Goal: Information Seeking & Learning: Learn about a topic

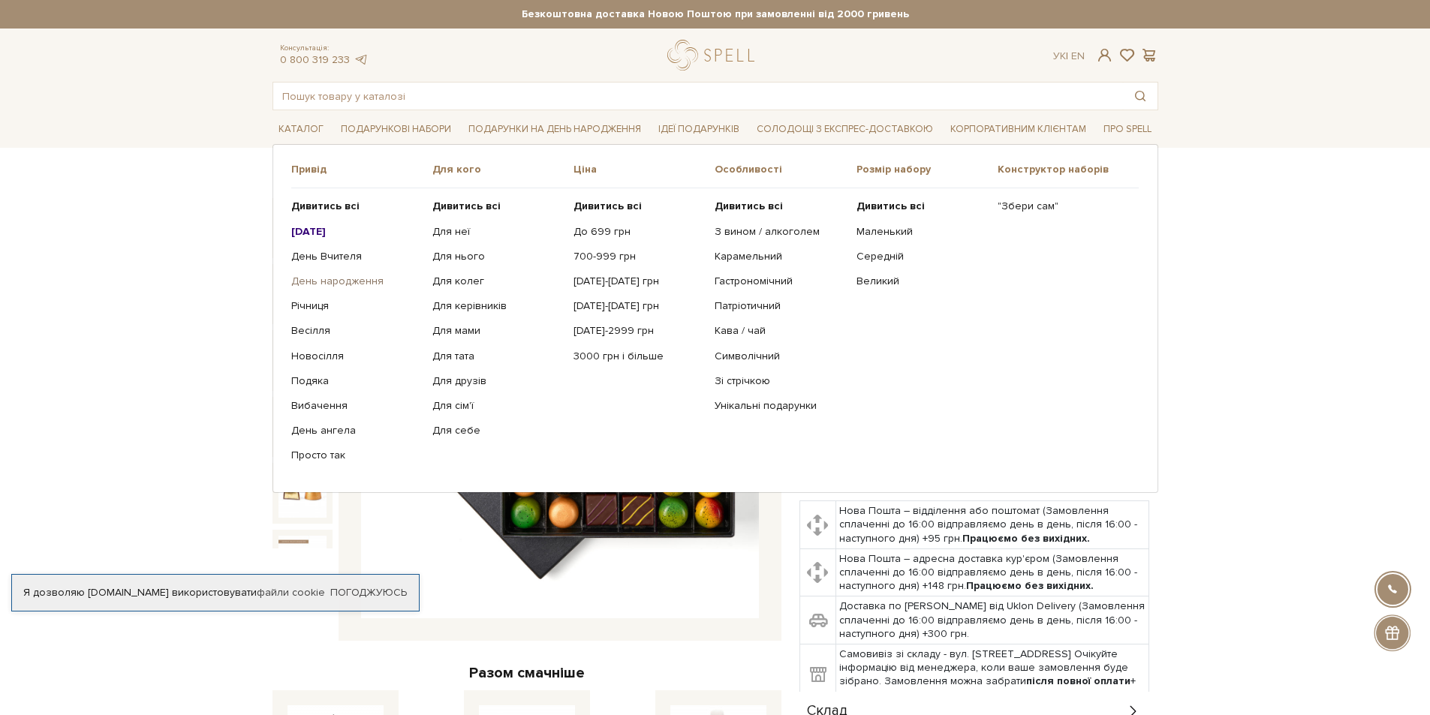
click at [327, 283] on link "День народження" at bounding box center [356, 282] width 130 height 14
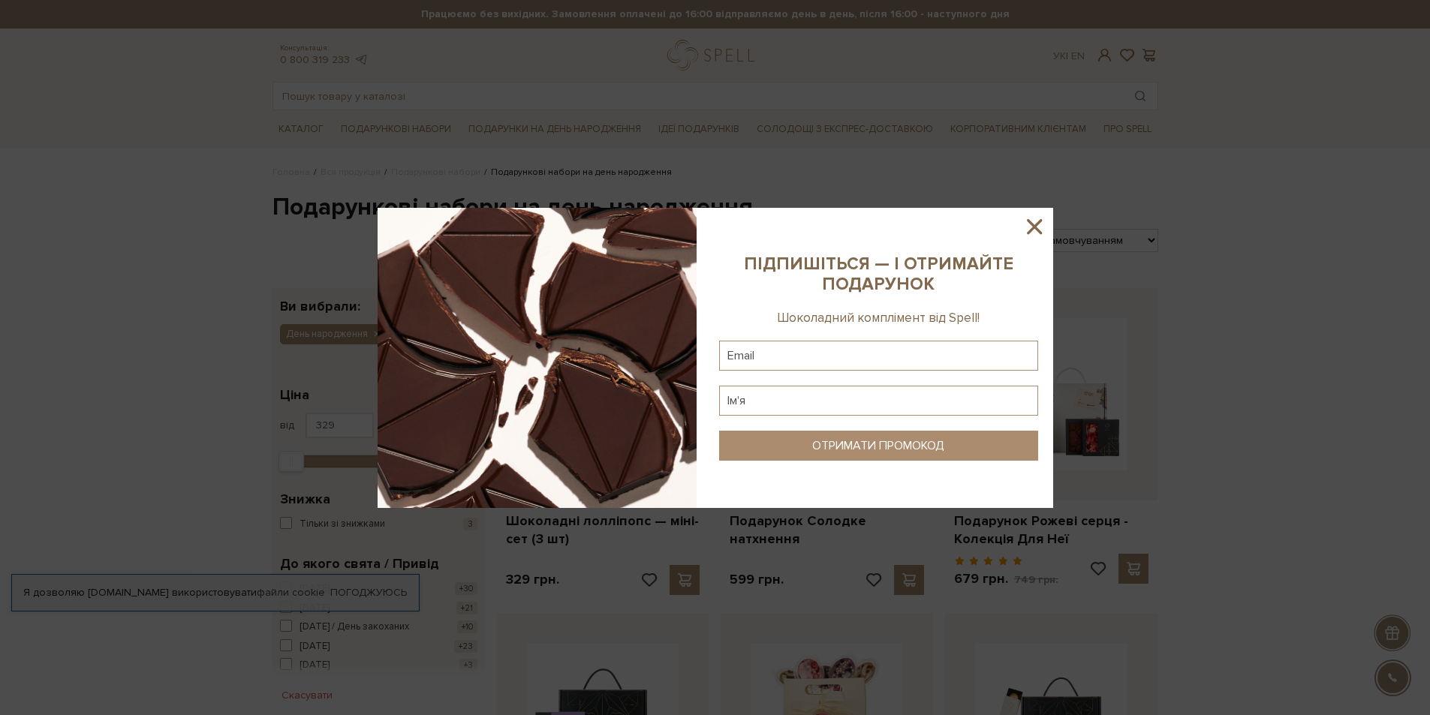
click at [1032, 229] on icon at bounding box center [1034, 226] width 15 height 15
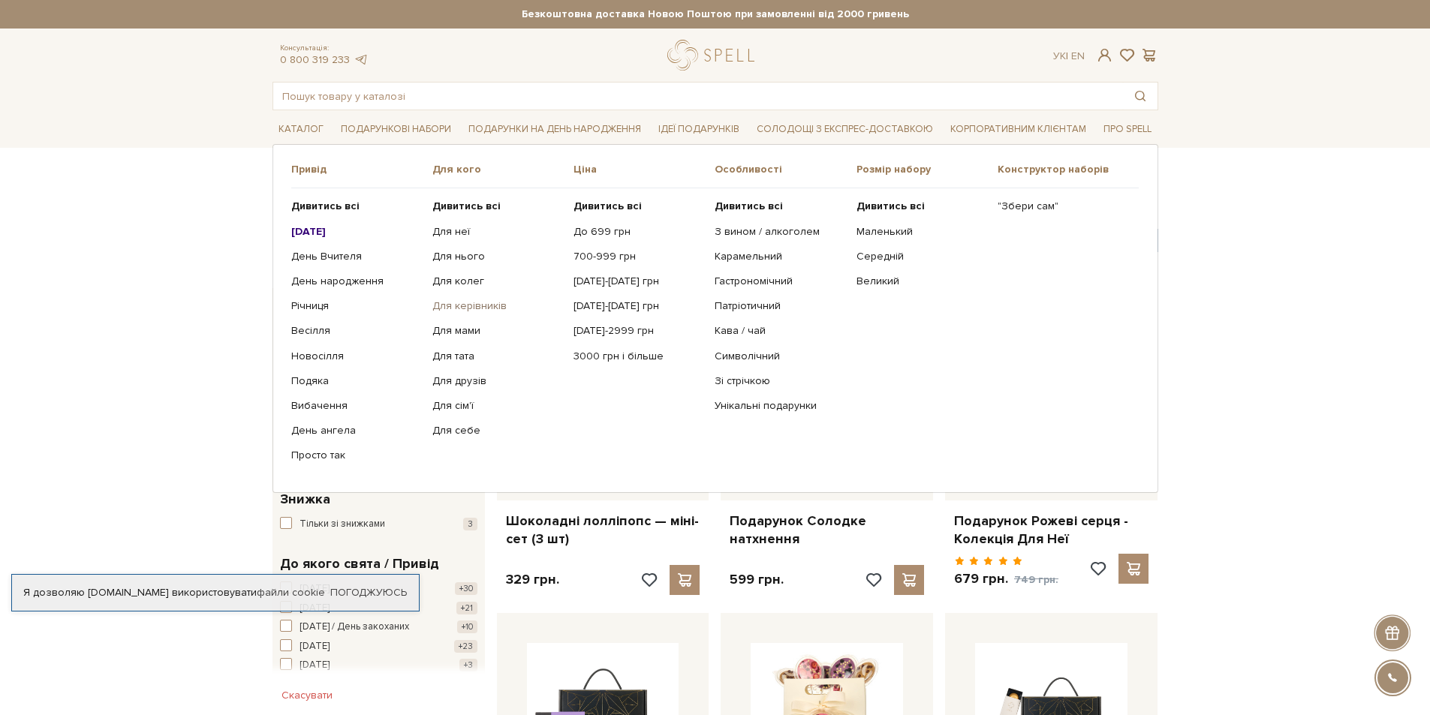
click at [450, 307] on link "Для керівників" at bounding box center [497, 307] width 130 height 14
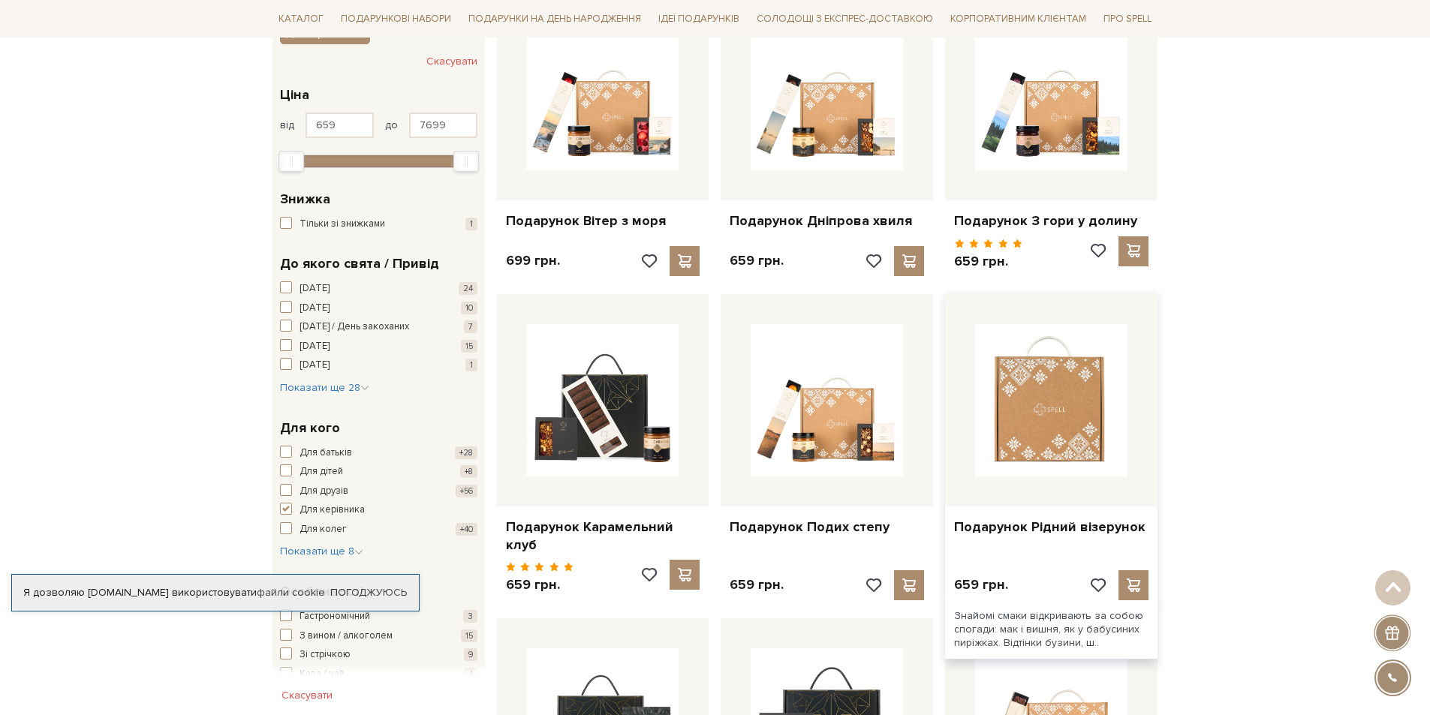
scroll to position [225, 0]
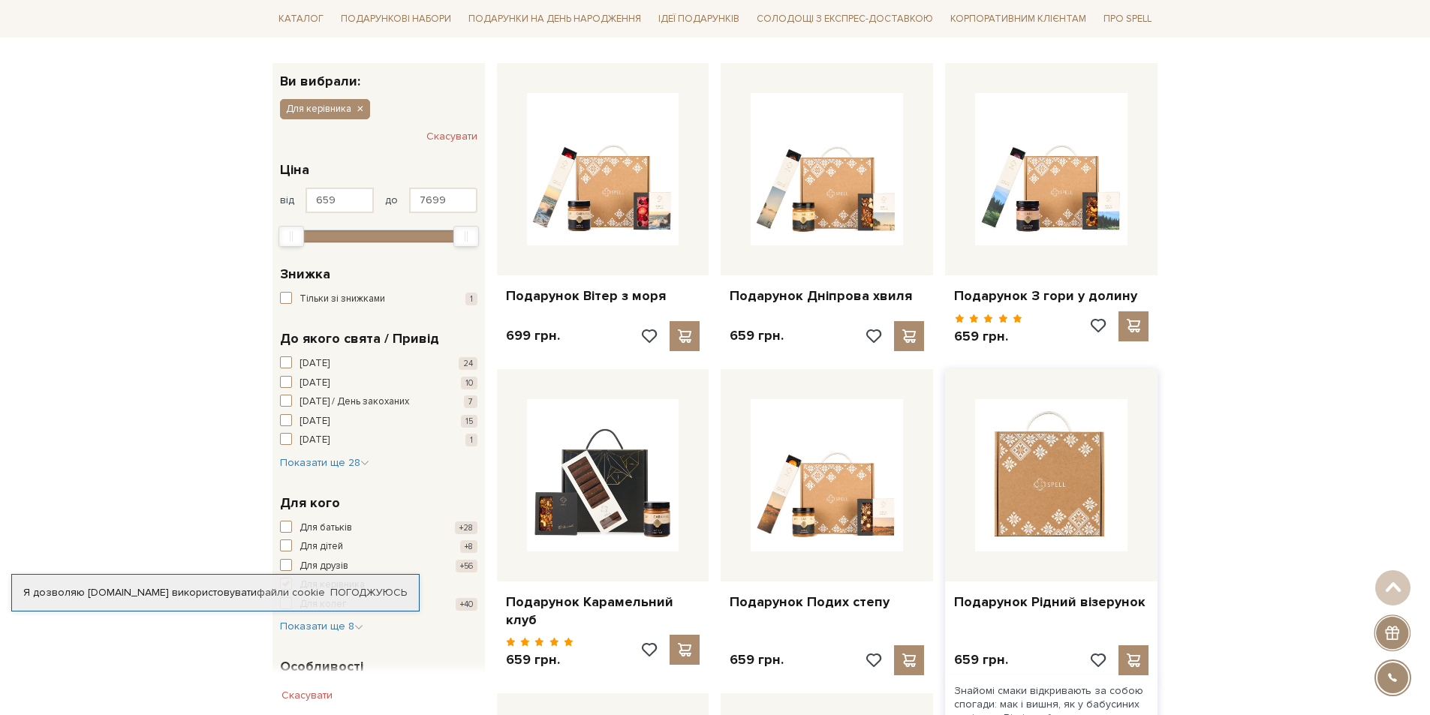
click at [1050, 479] on img at bounding box center [1051, 475] width 152 height 152
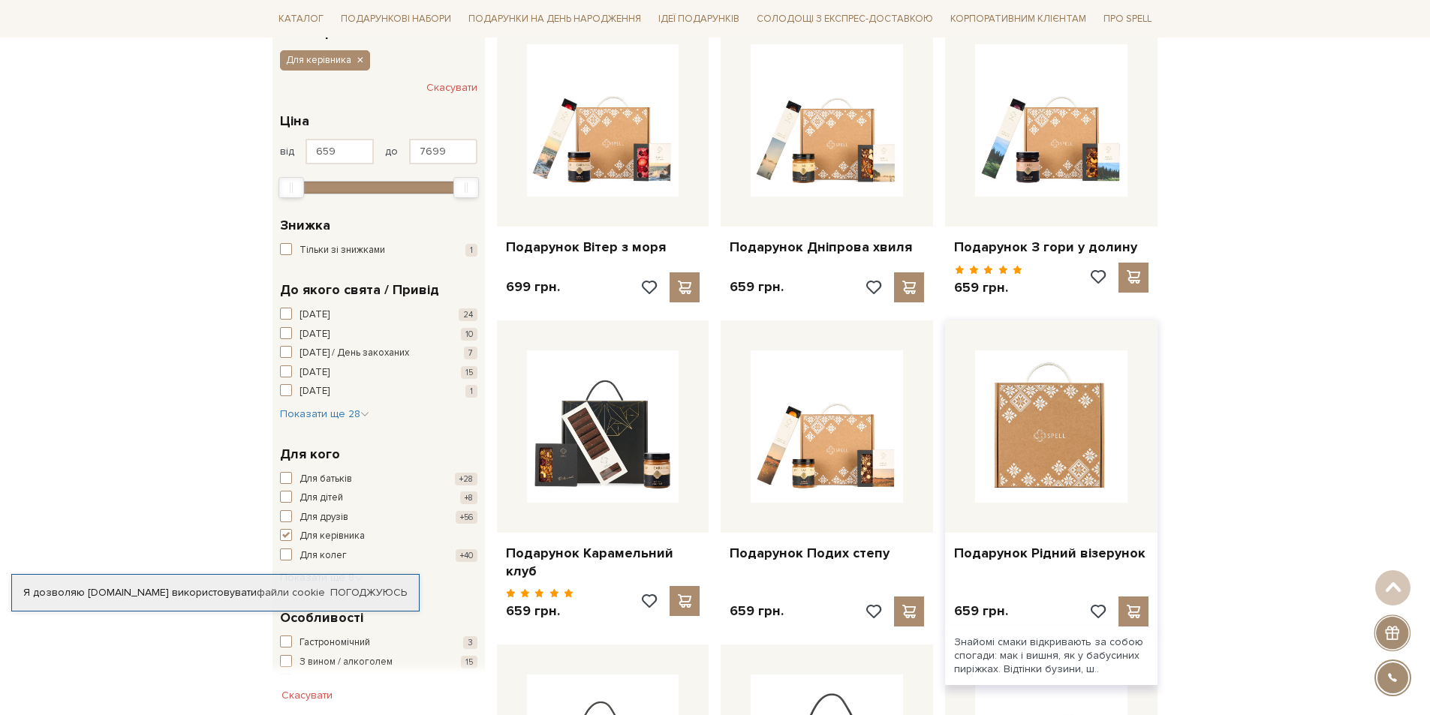
scroll to position [300, 0]
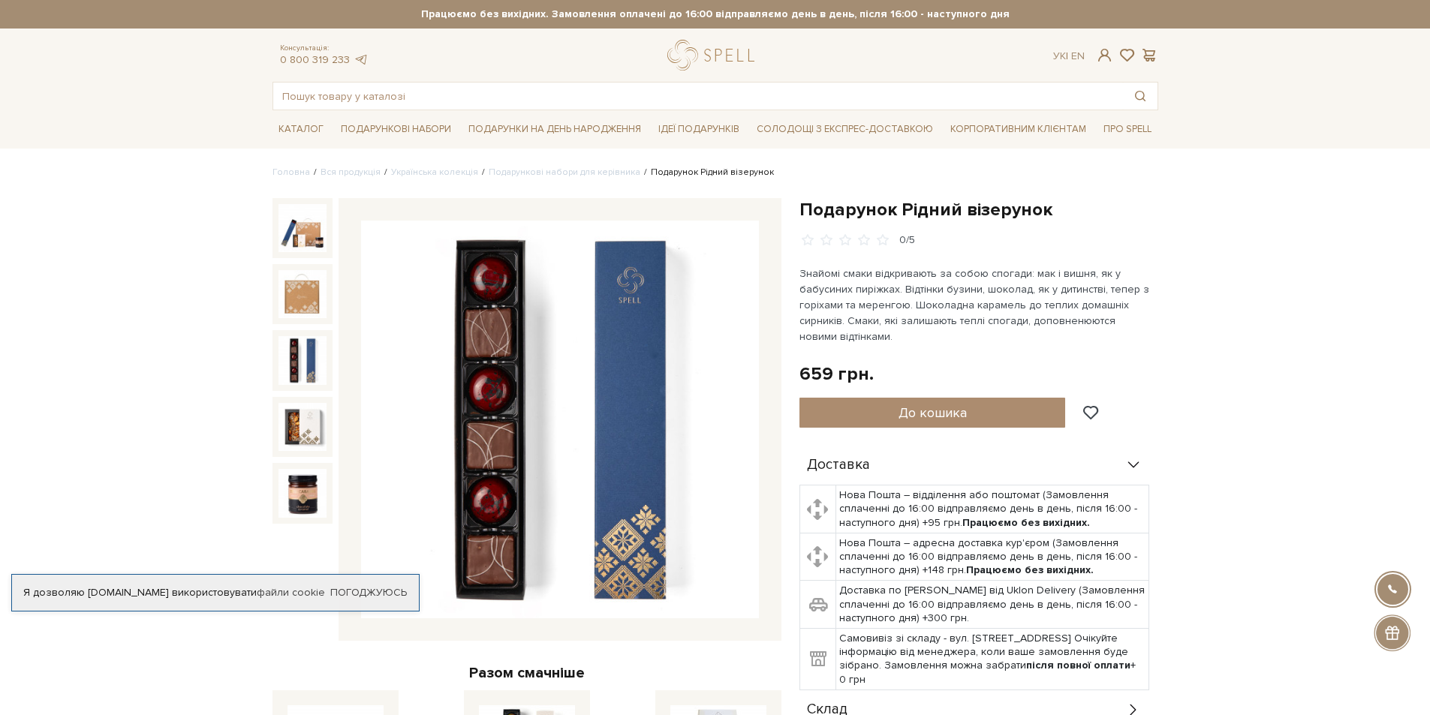
click at [311, 354] on img at bounding box center [303, 360] width 48 height 48
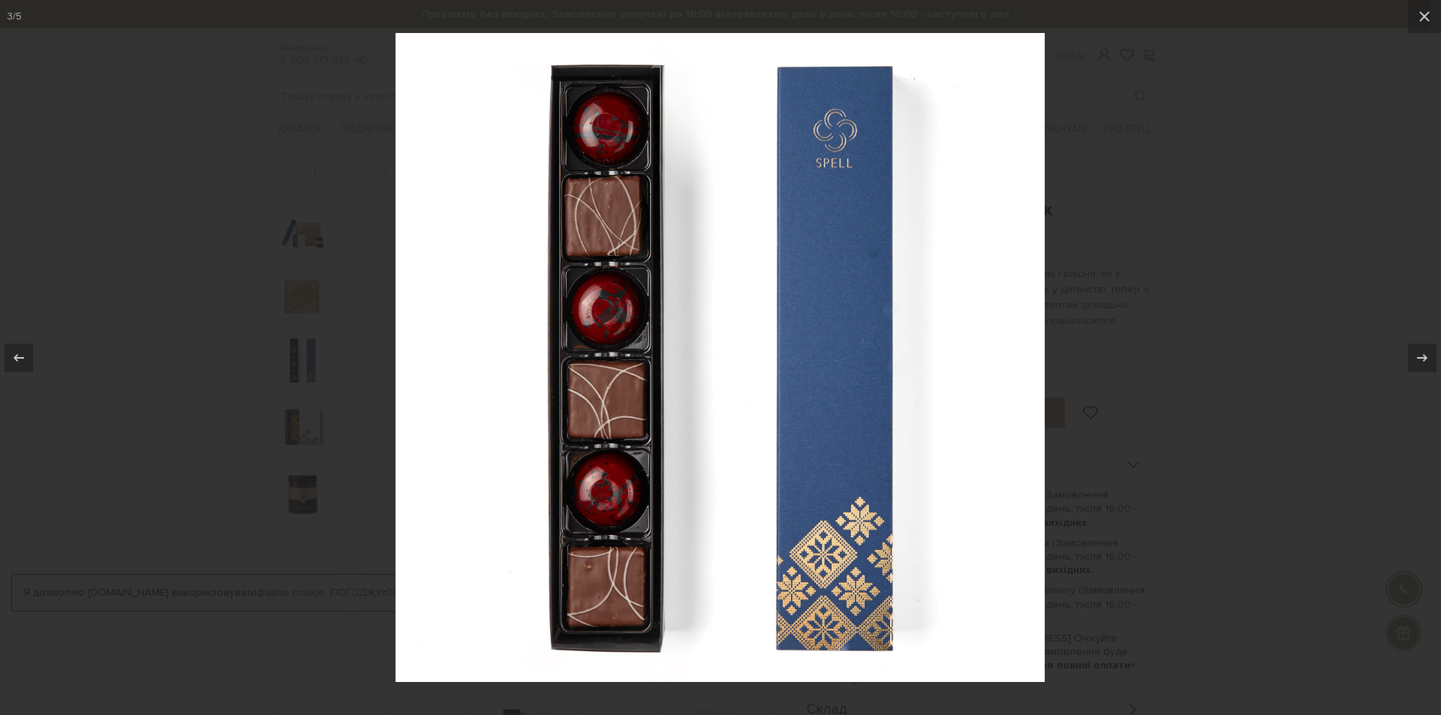
click at [1007, 370] on img at bounding box center [720, 357] width 649 height 649
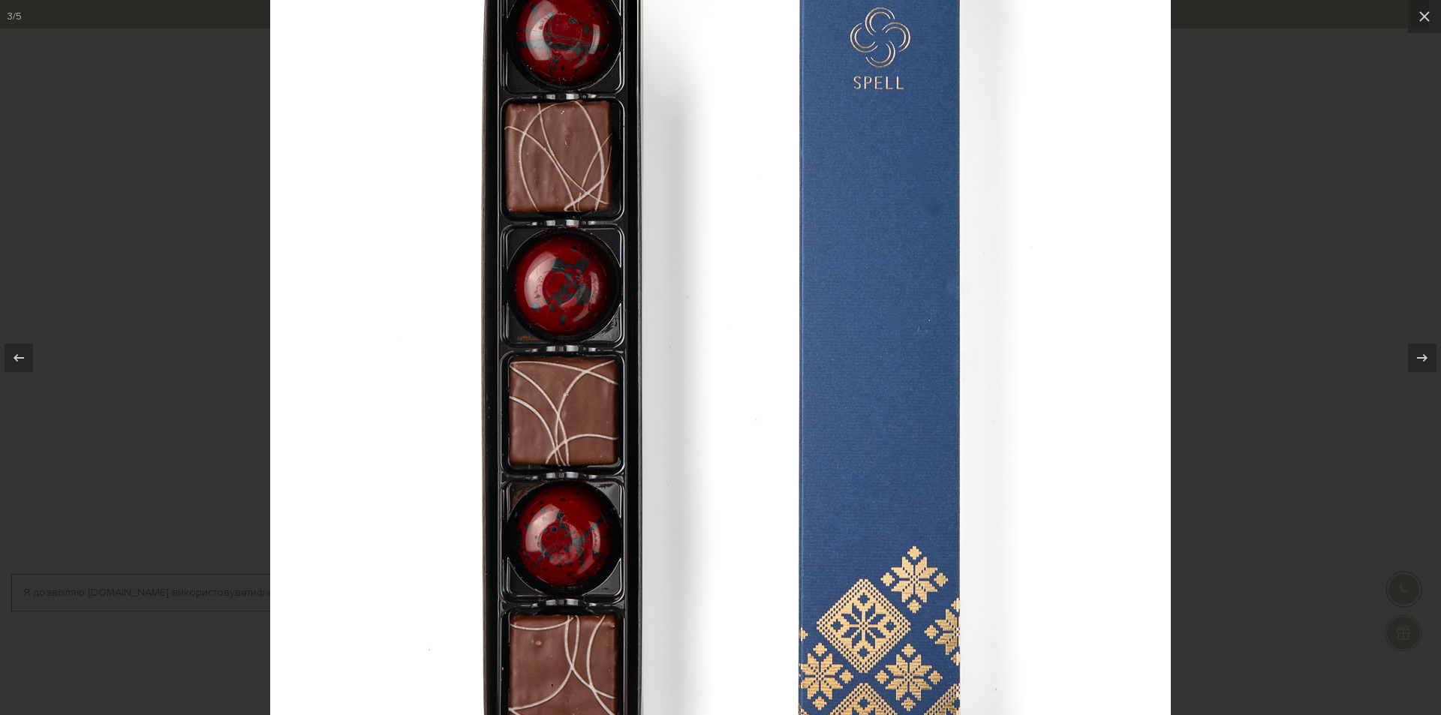
click at [1077, 392] on img at bounding box center [720, 352] width 901 height 901
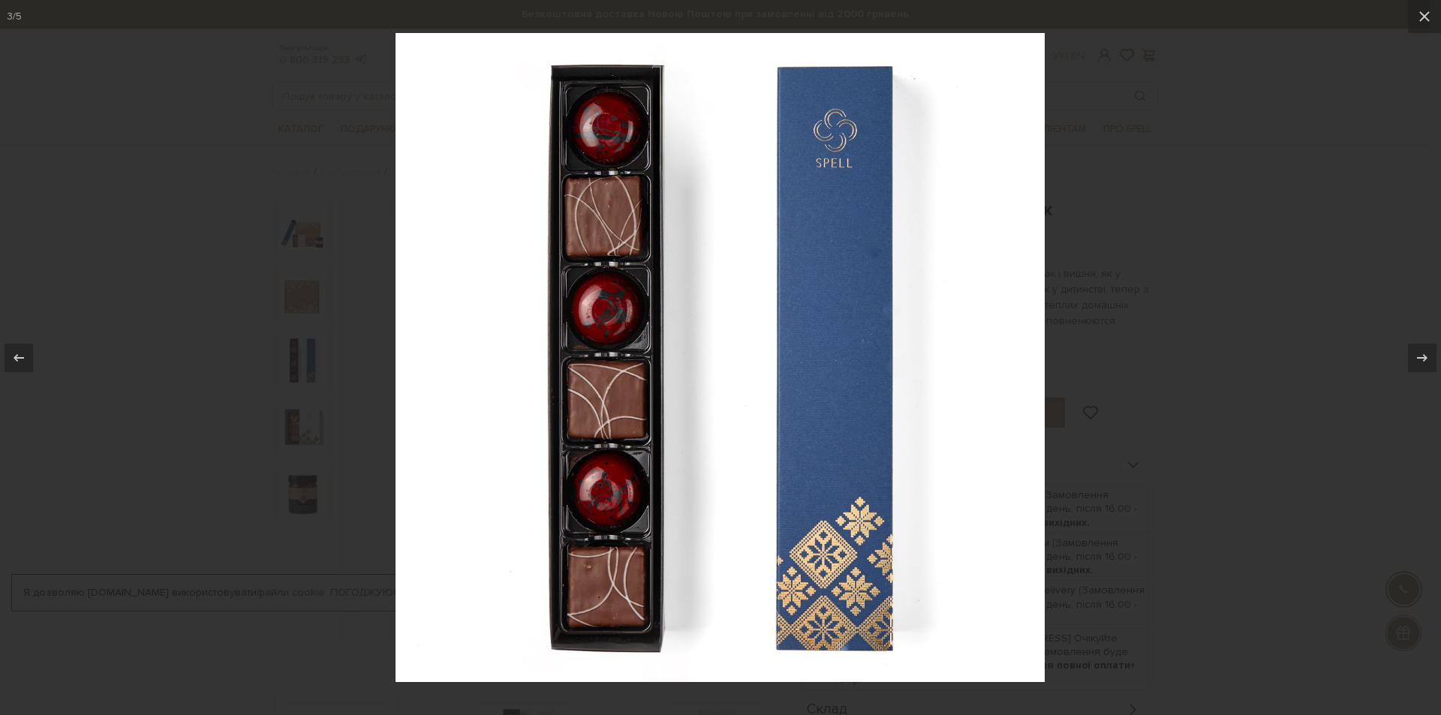
click at [1207, 406] on div at bounding box center [720, 357] width 1441 height 715
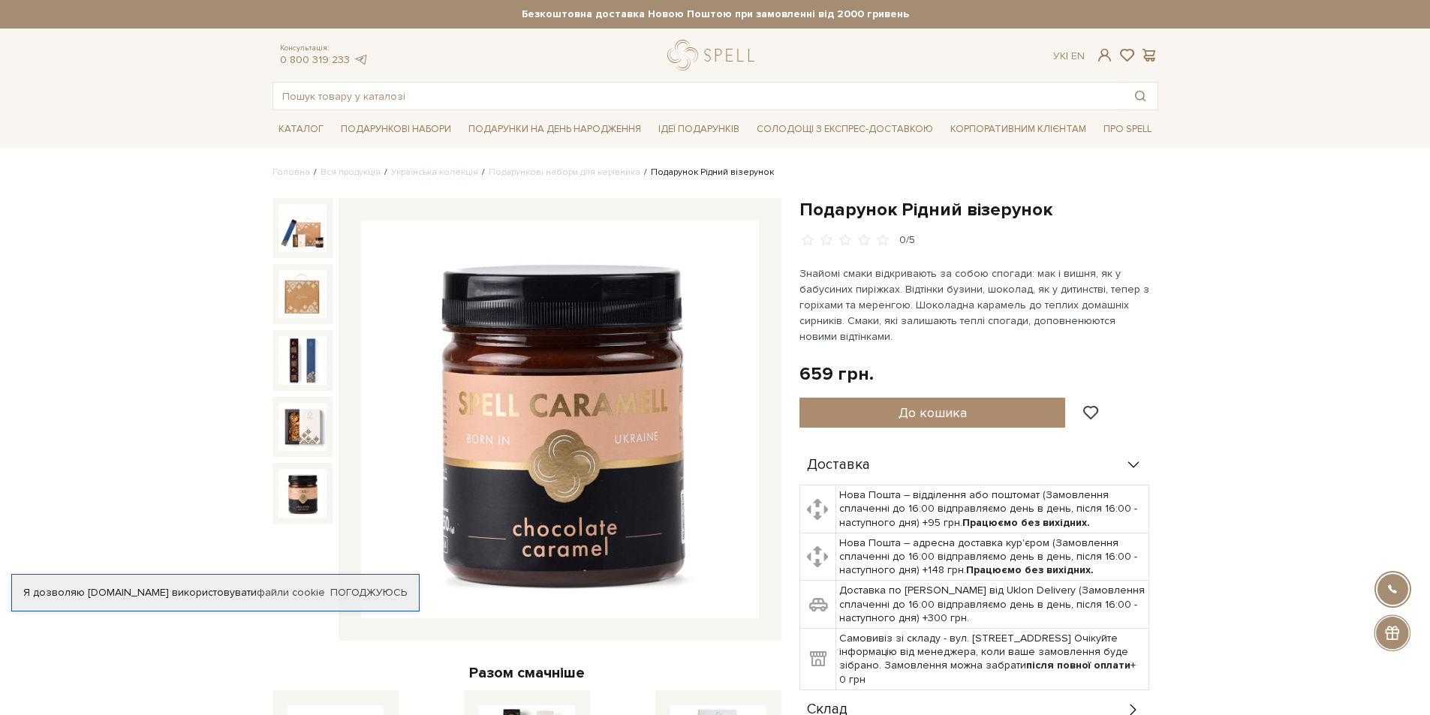
click at [314, 491] on img at bounding box center [303, 493] width 48 height 48
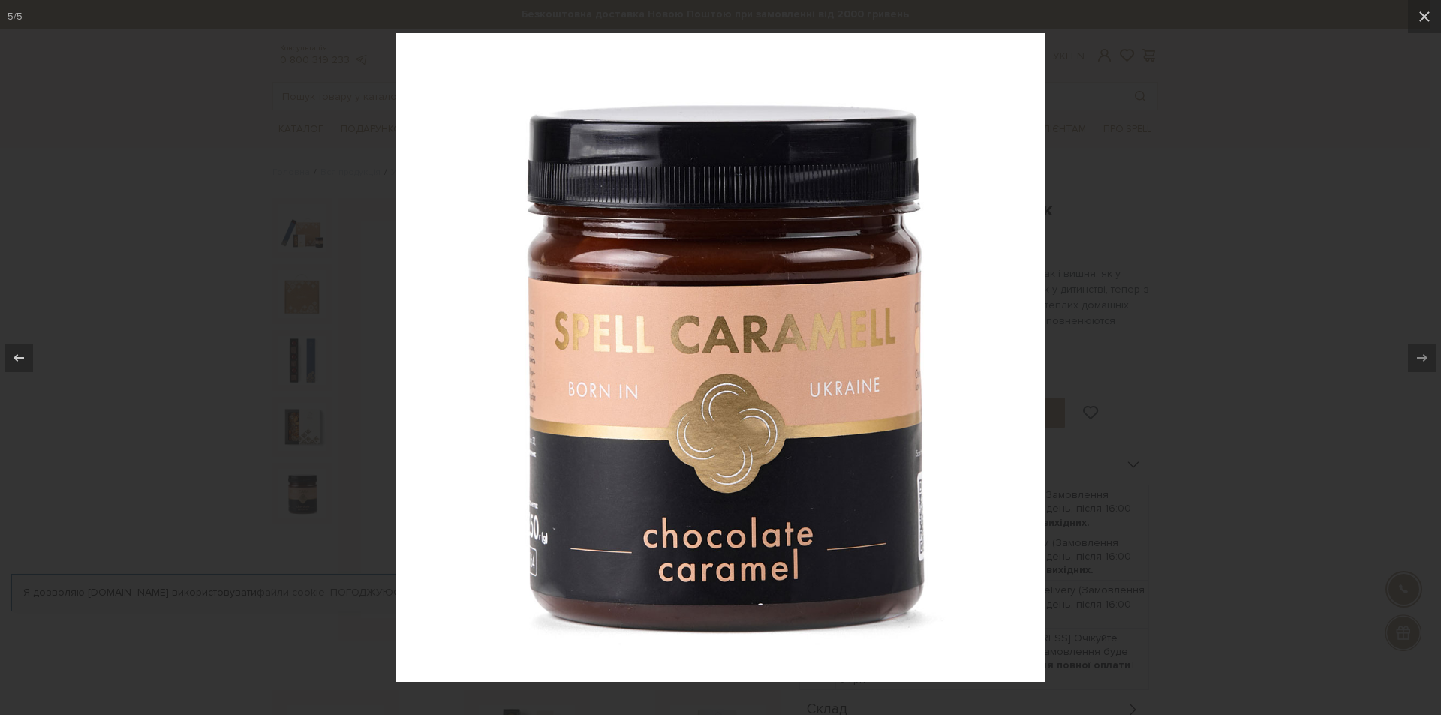
click at [1148, 445] on div at bounding box center [720, 357] width 1441 height 715
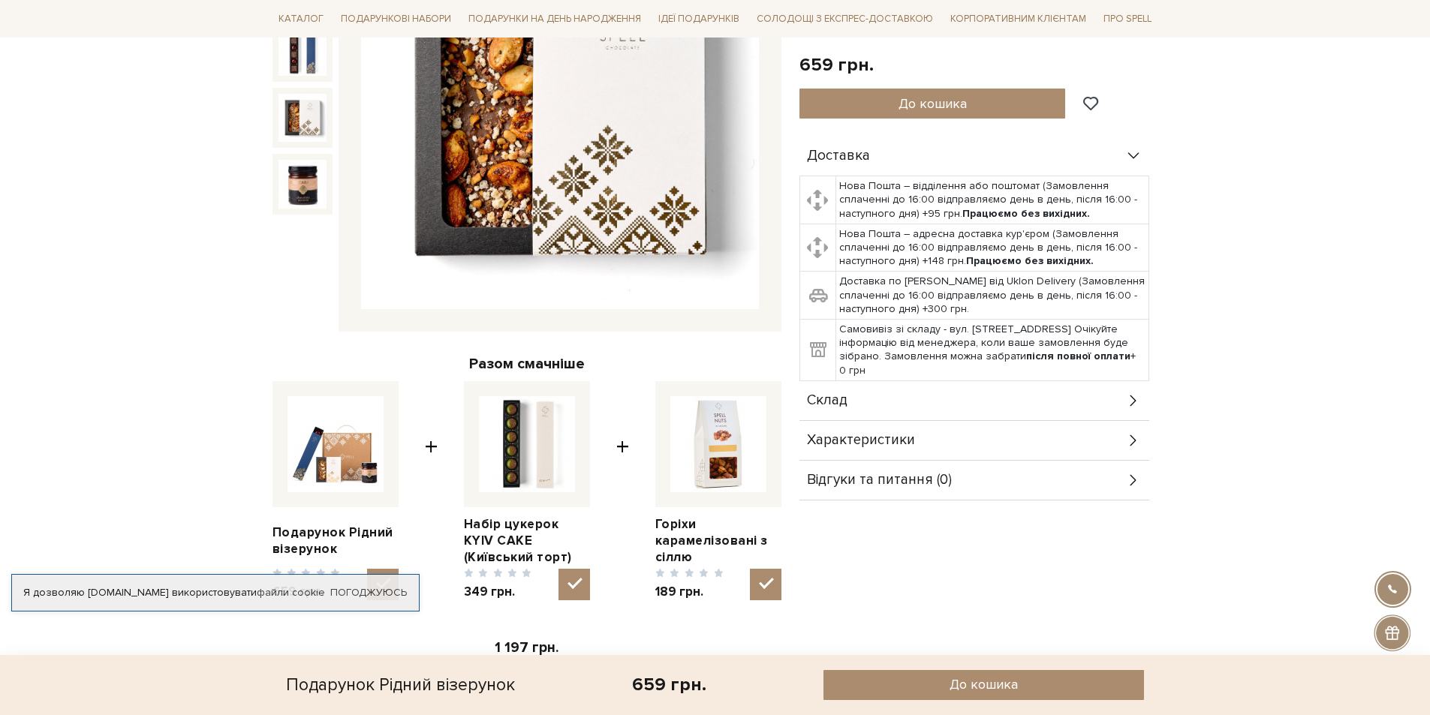
scroll to position [450, 0]
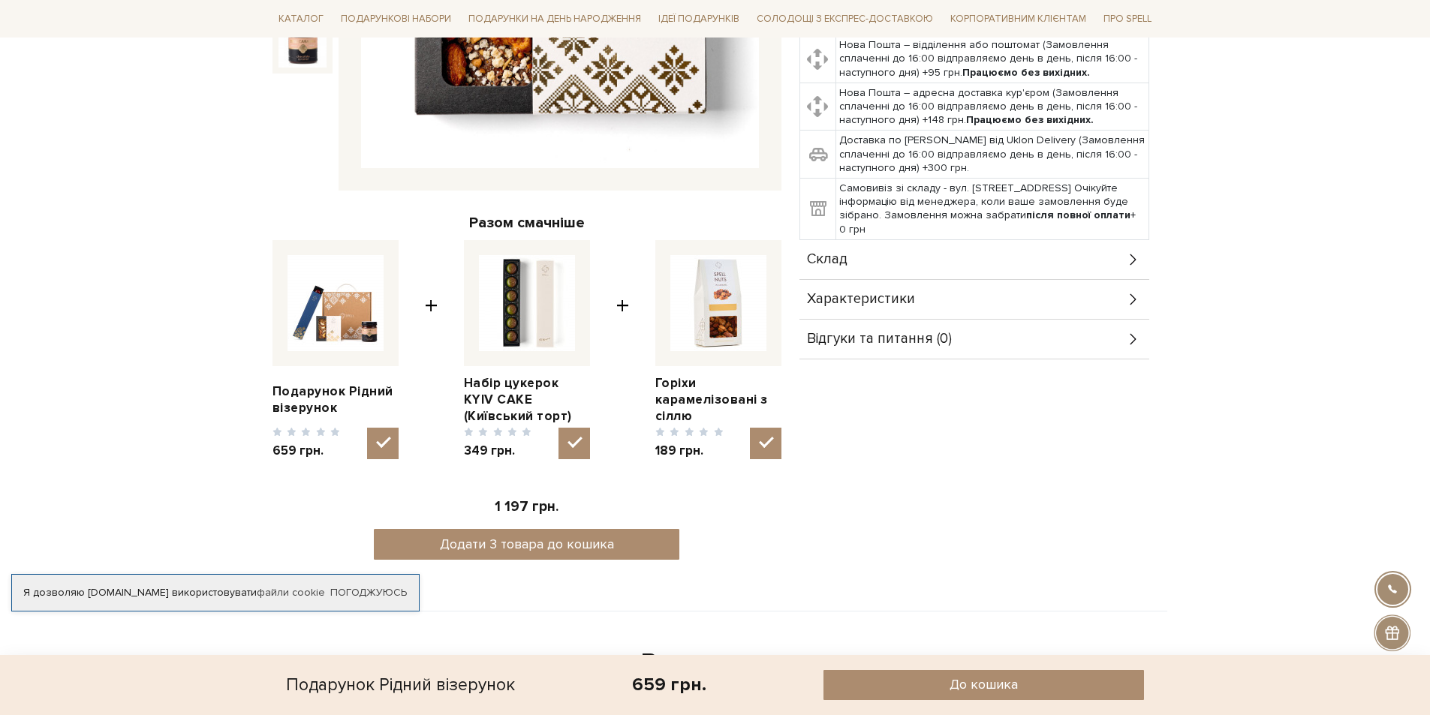
click at [1104, 302] on div "Характеристики" at bounding box center [975, 299] width 350 height 39
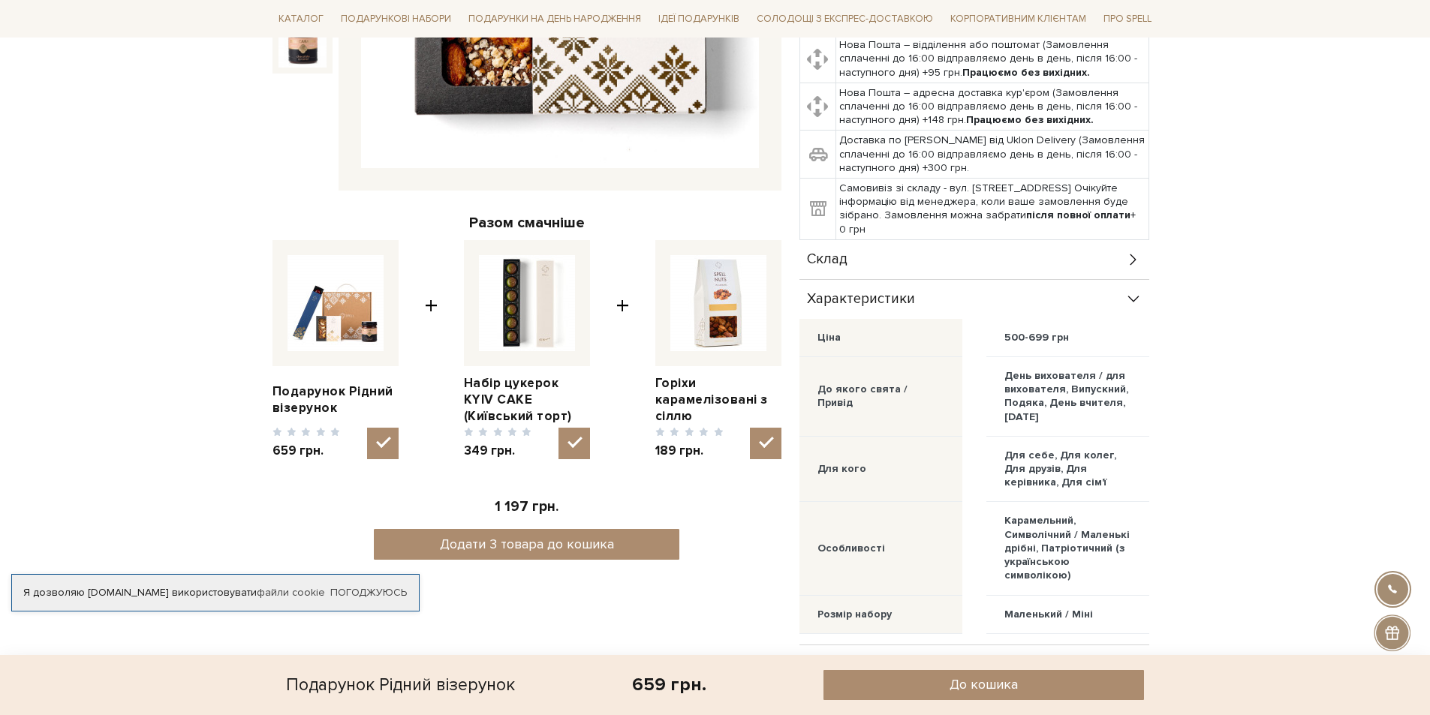
scroll to position [526, 0]
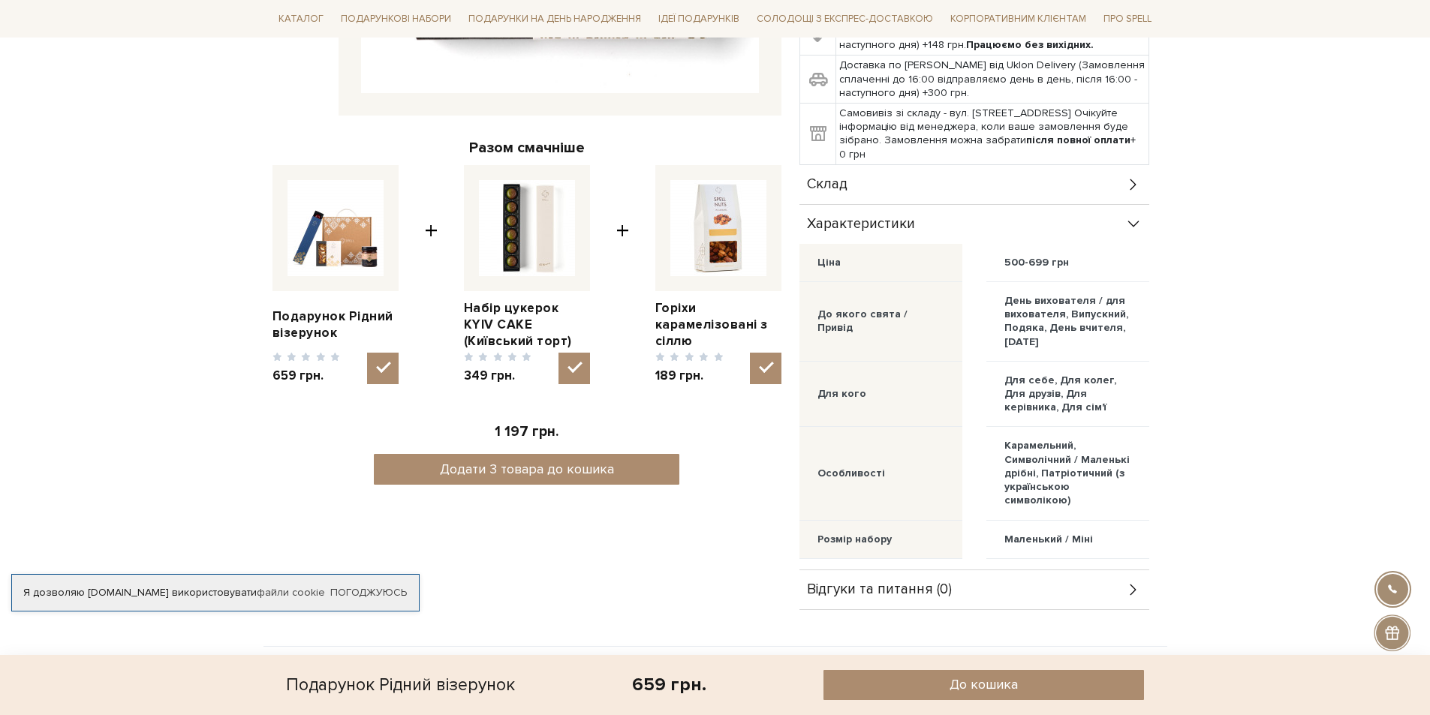
click at [1101, 184] on div "Склад" at bounding box center [975, 184] width 350 height 39
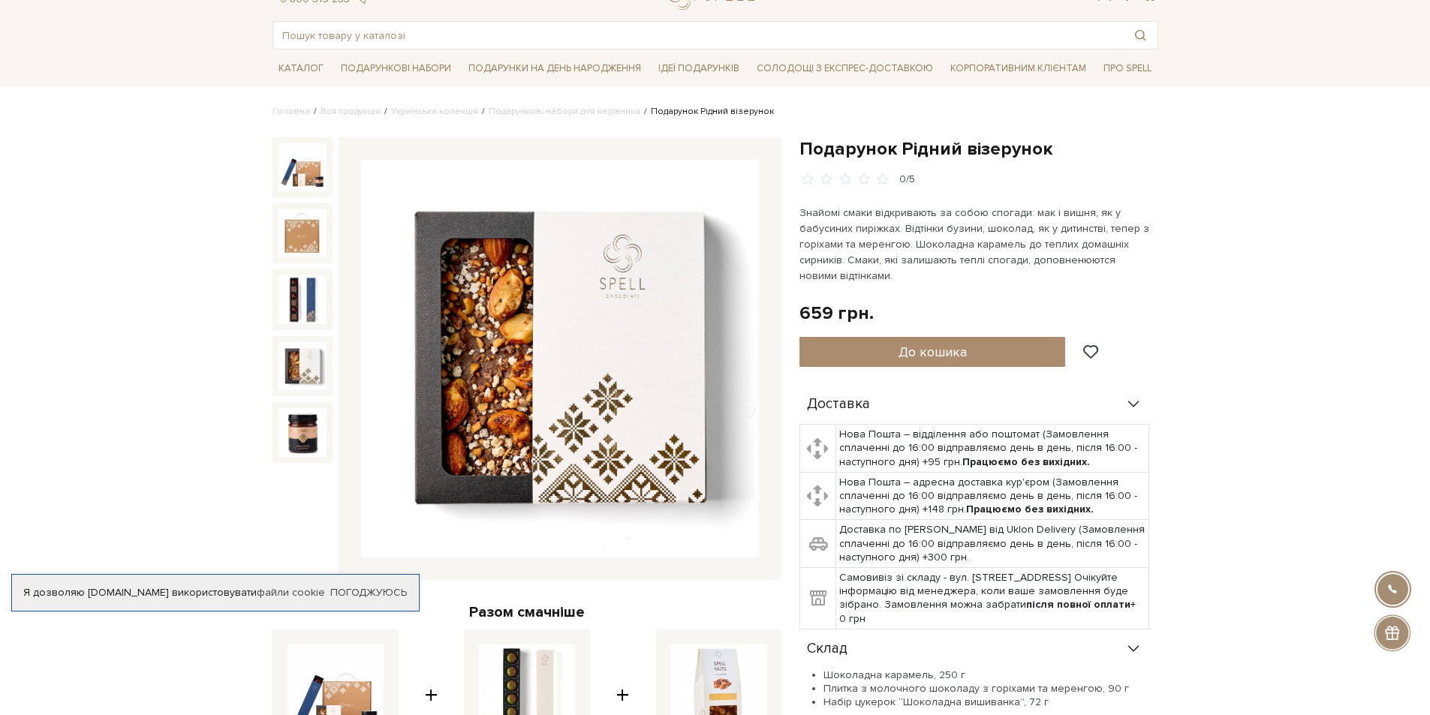
scroll to position [0, 0]
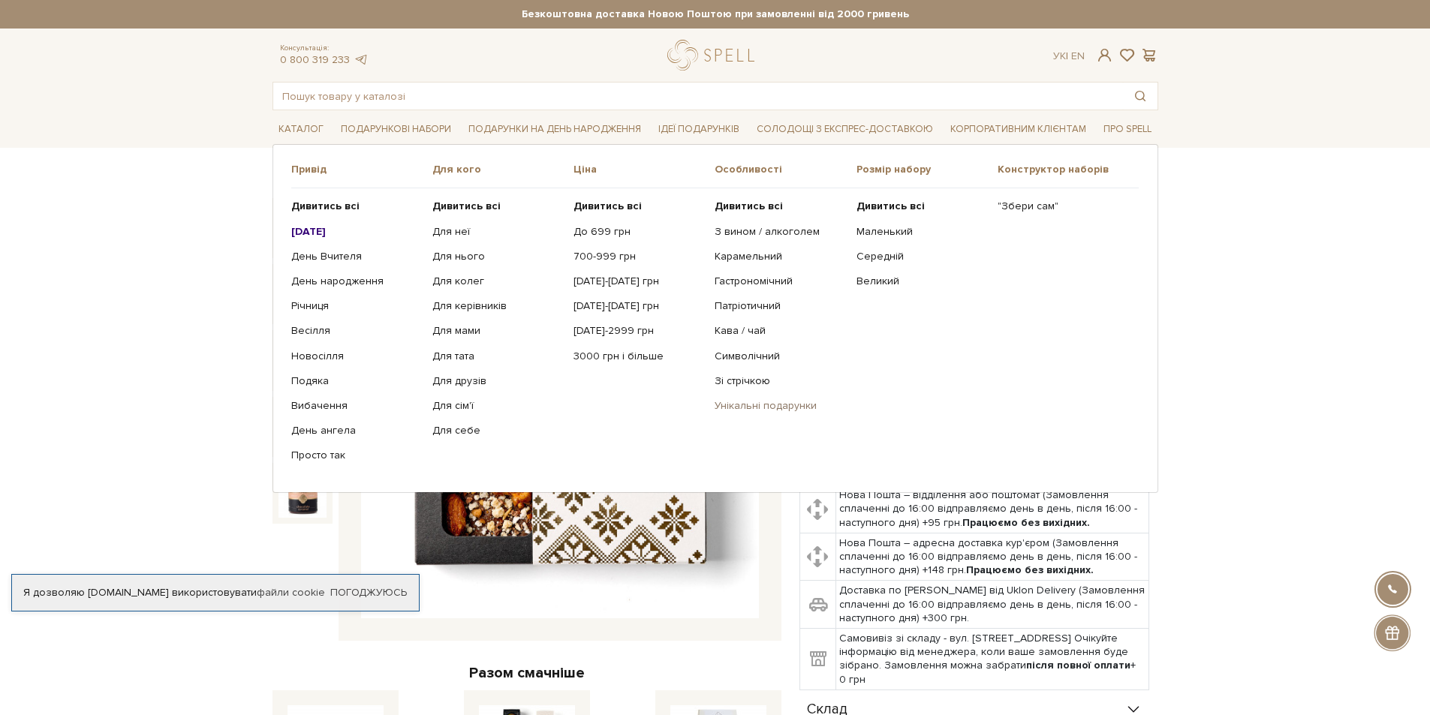
click at [792, 407] on link "Унікальні подарунки" at bounding box center [780, 406] width 130 height 14
